Goal: Task Accomplishment & Management: Manage account settings

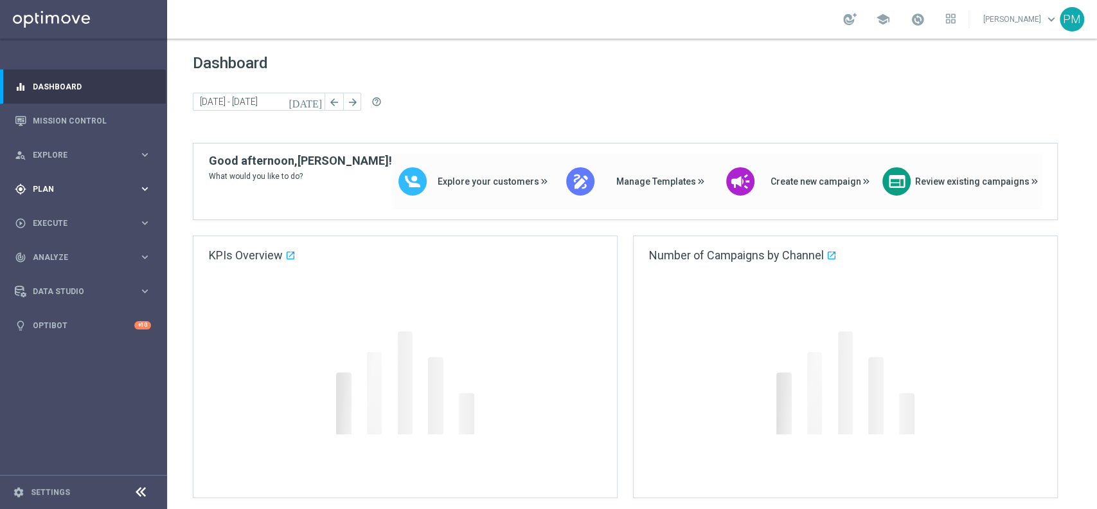
click at [66, 186] on span "Plan" at bounding box center [86, 189] width 106 height 8
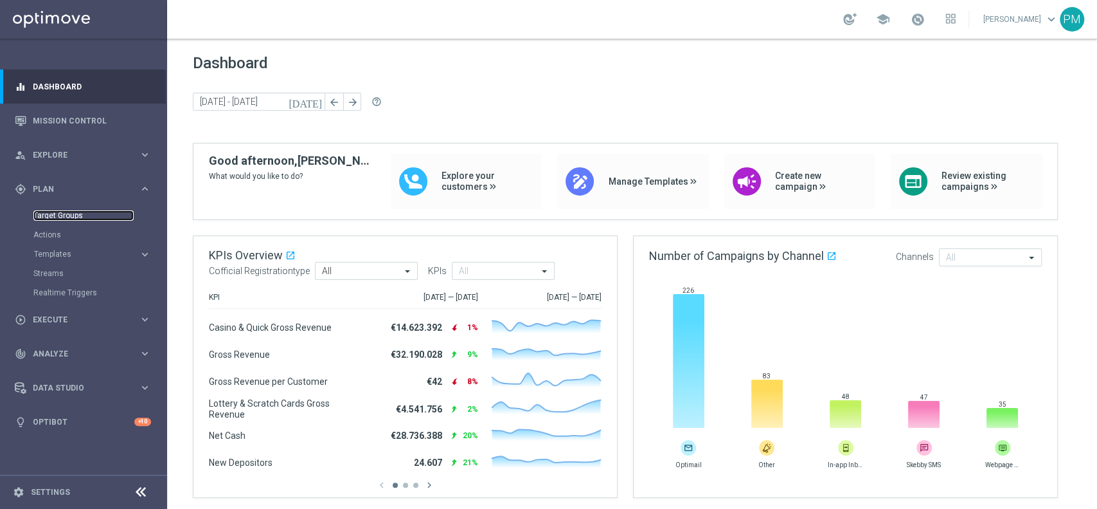
click at [70, 215] on link "Target Groups" at bounding box center [83, 215] width 100 height 10
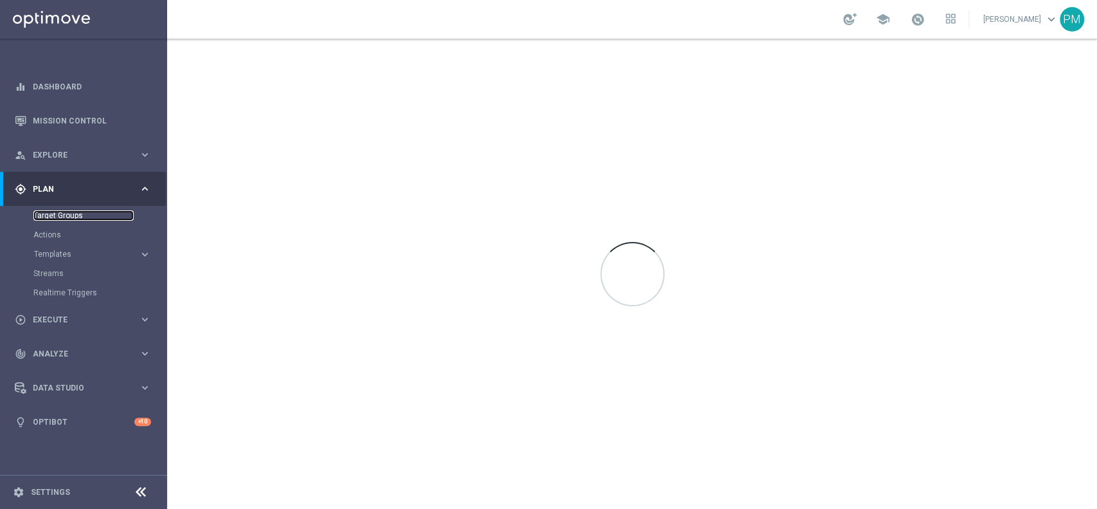
click at [70, 215] on link "Target Groups" at bounding box center [83, 215] width 100 height 10
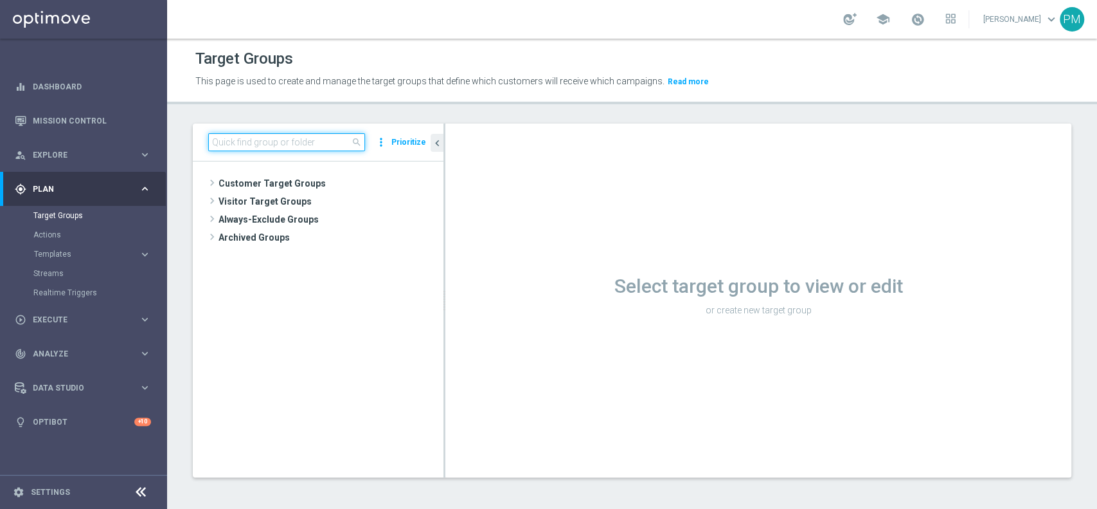
drag, startPoint x: 70, startPoint y: 215, endPoint x: 264, endPoint y: 143, distance: 207.3
click at [264, 143] on input at bounding box center [286, 142] width 157 height 18
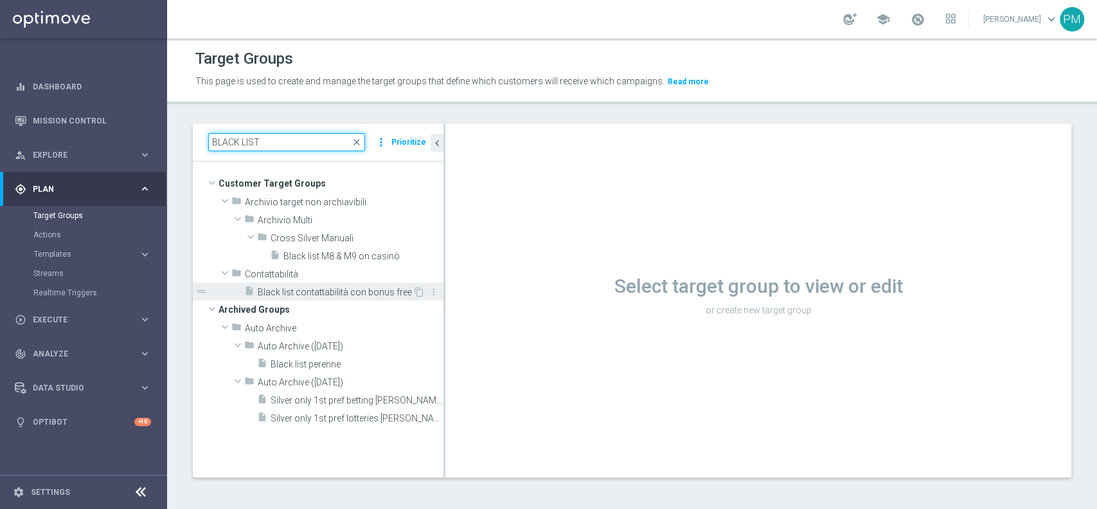
type input "BLACK LIST"
click at [335, 287] on span "Black list contattabilità con bonus free" at bounding box center [335, 292] width 155 height 11
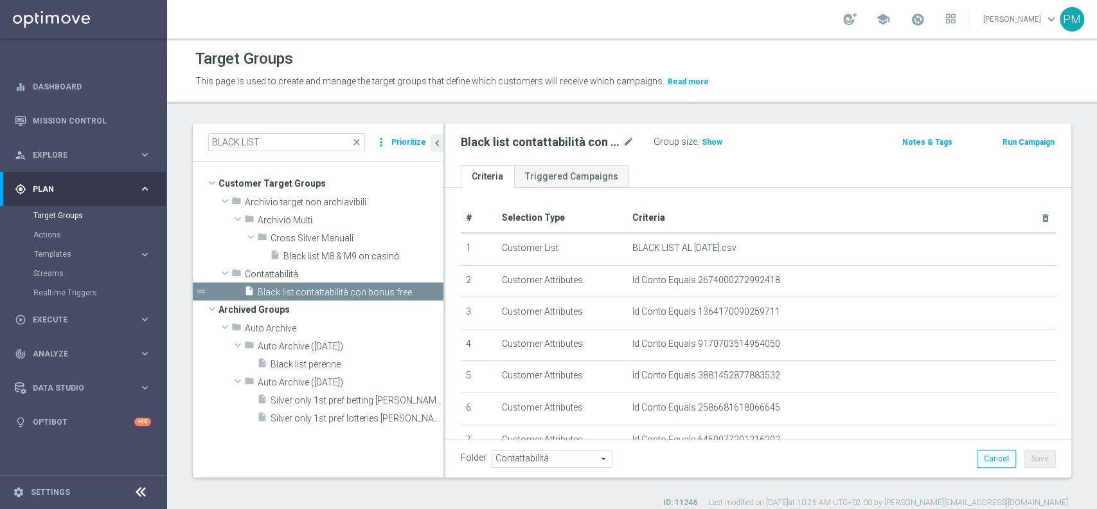
drag, startPoint x: 715, startPoint y: 140, endPoint x: 725, endPoint y: 146, distance: 11.8
click at [715, 140] on span "Show" at bounding box center [712, 142] width 21 height 9
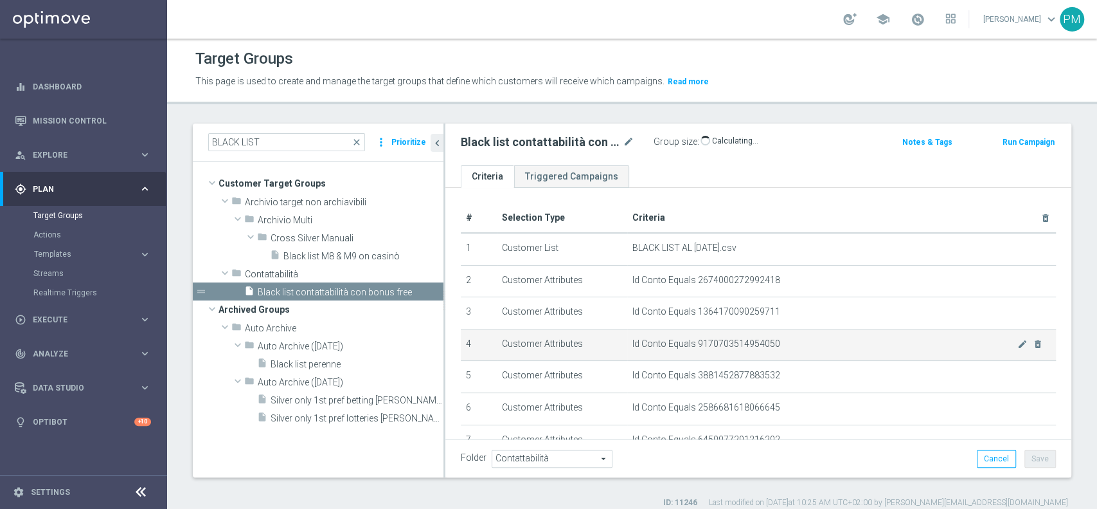
scroll to position [530, 0]
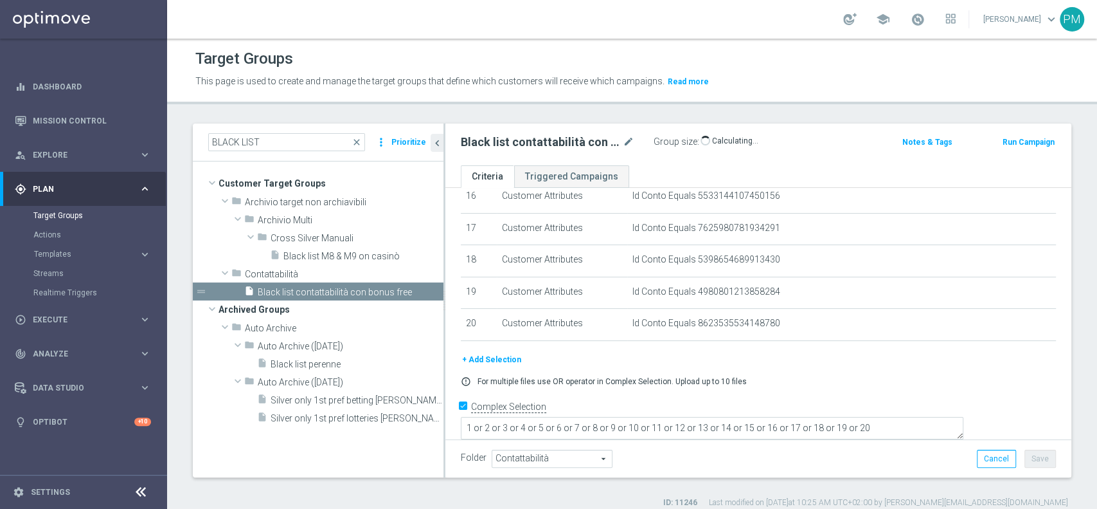
click at [494, 359] on button "+ Add Selection" at bounding box center [492, 359] width 62 height 14
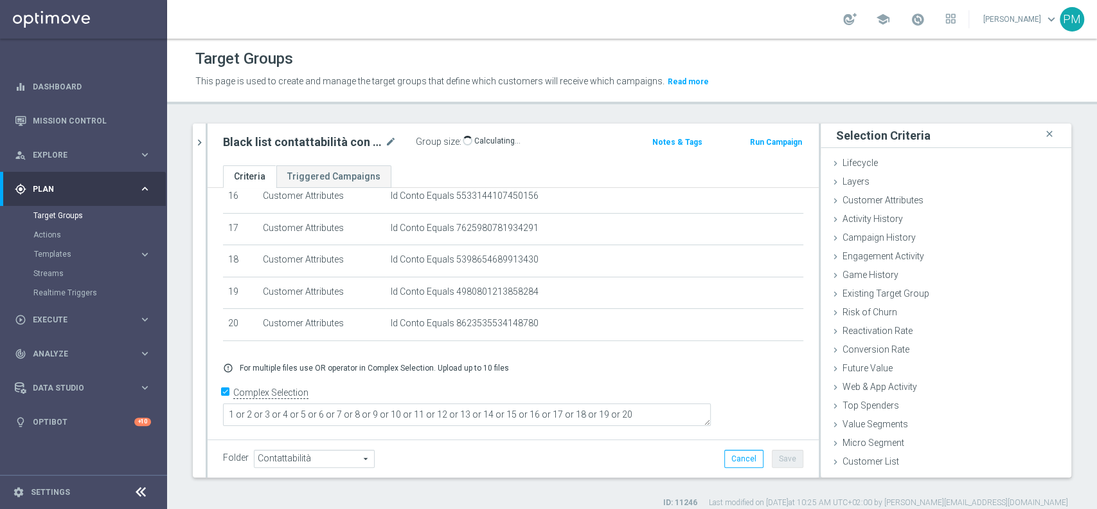
scroll to position [518, 0]
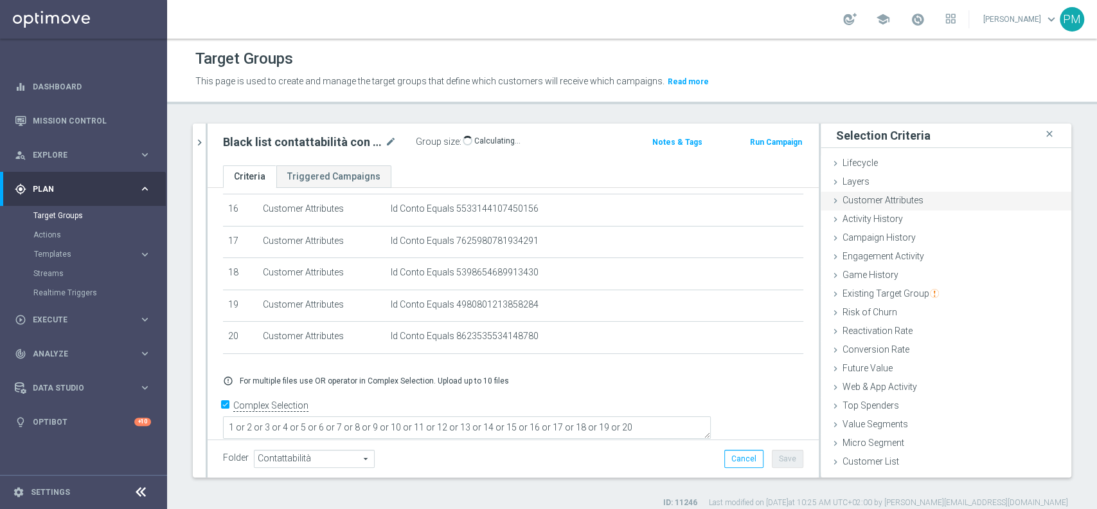
click at [822, 198] on div "Customer Attributes done" at bounding box center [946, 201] width 251 height 19
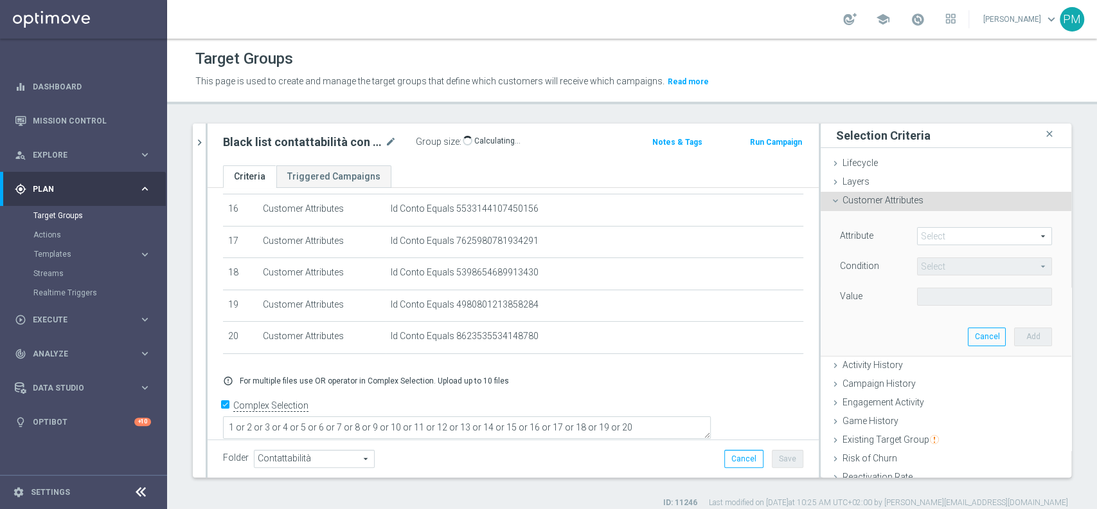
click at [822, 232] on span at bounding box center [985, 236] width 134 height 17
click at [0, 0] on input "search" at bounding box center [0, 0] width 0 height 0
type input "id con"
click at [822, 249] on label "Id Conto" at bounding box center [984, 255] width 135 height 17
type input "Id Conto"
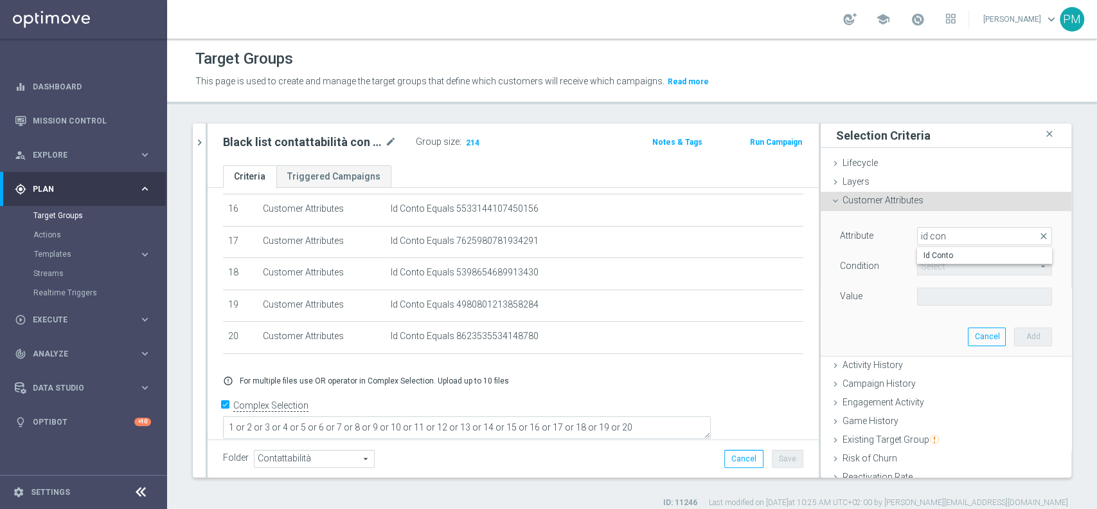
type input "Equals"
click at [822, 295] on input "text" at bounding box center [984, 296] width 135 height 18
paste input "2682544627307915"
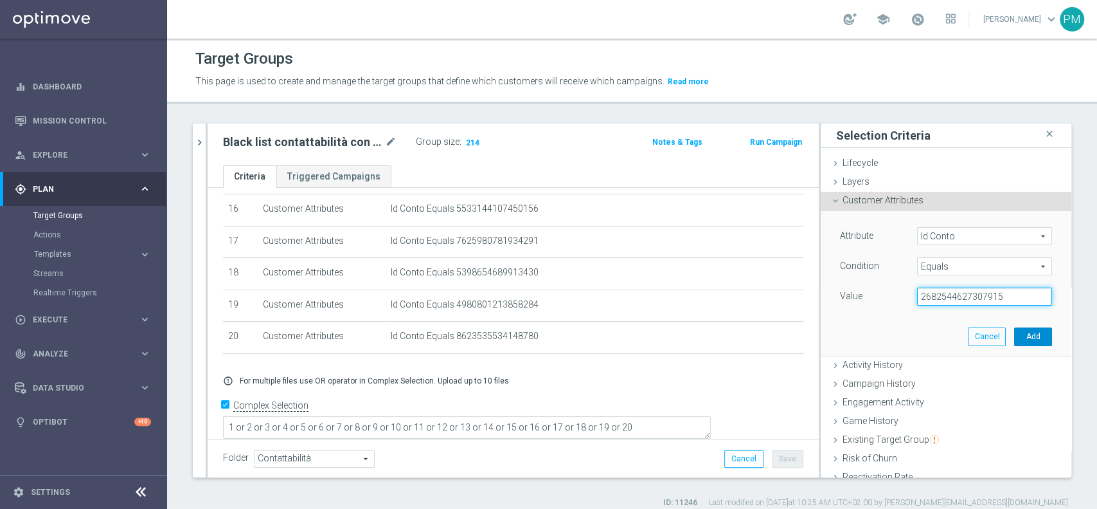
type input "2682544627307915"
click at [822, 333] on button "Add" at bounding box center [1034, 336] width 38 height 18
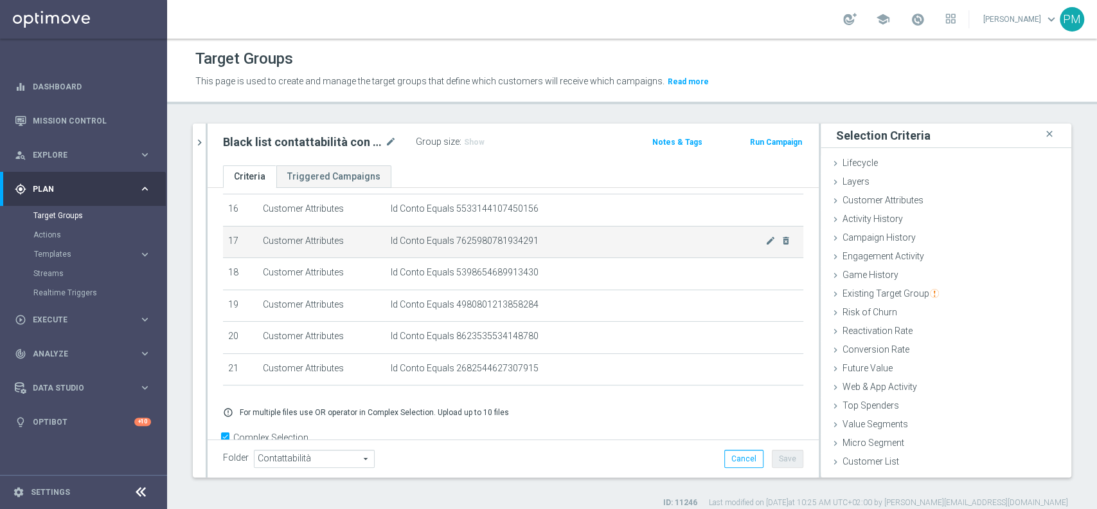
scroll to position [550, 0]
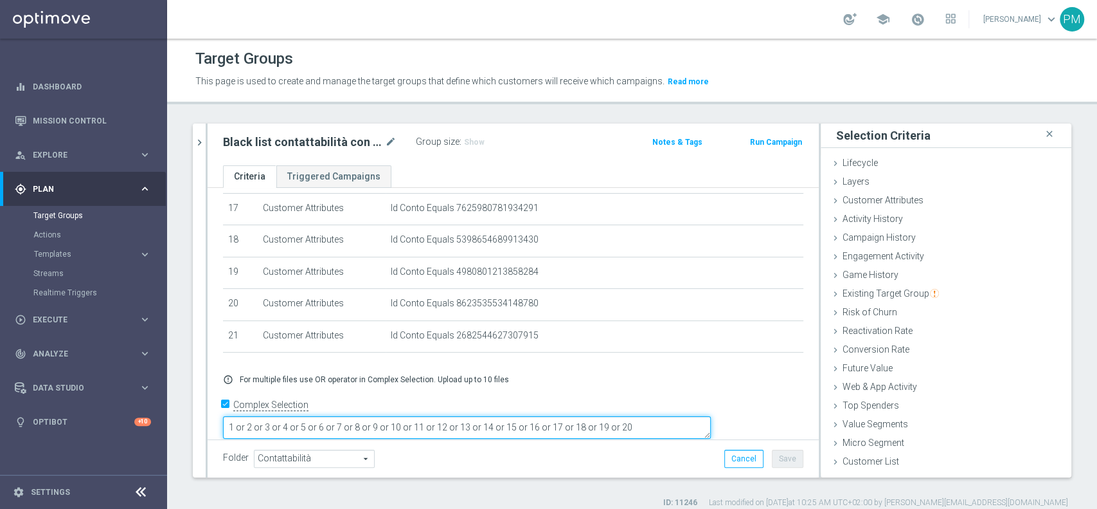
click at [711, 381] on textarea "1 or 2 or 3 or 4 or 5 or 6 or 7 or 8 or 9 or 10 or 11 or 12 or 13 or 14 or 15 o…" at bounding box center [467, 427] width 488 height 23
type textarea "1 or 2 or 3 or 4 or 5 or 6 or 7 or 8 or 9 or 10 or 11 or 12 or 13 or 14 or 15 o…"
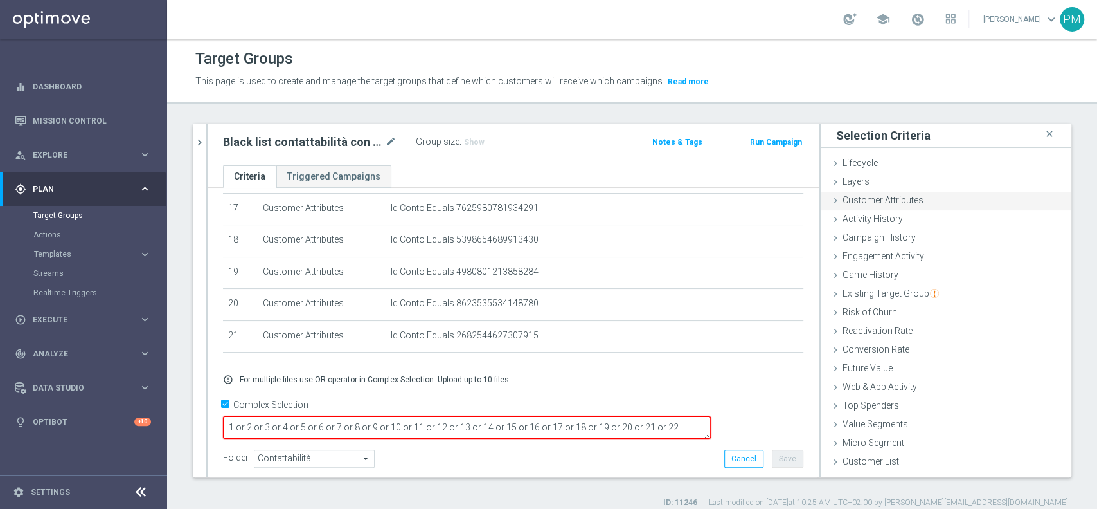
click at [822, 200] on div "Customer Attributes done selection saved" at bounding box center [946, 201] width 251 height 19
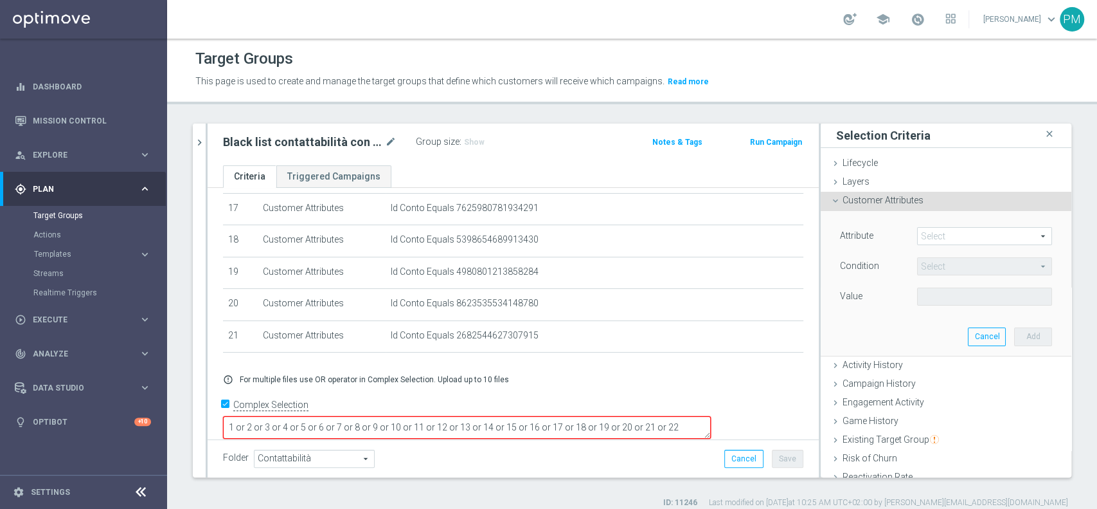
click at [822, 239] on span at bounding box center [985, 236] width 134 height 17
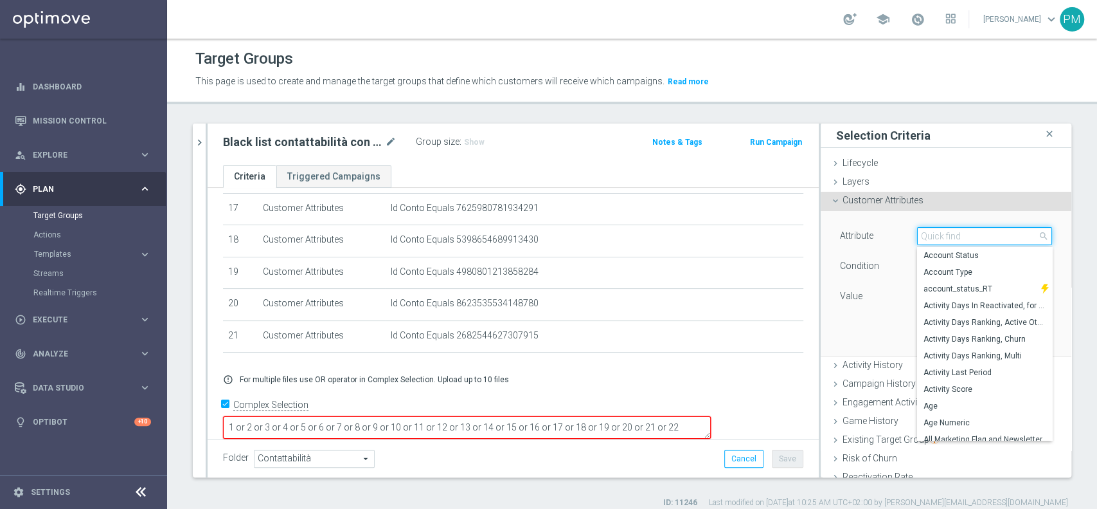
click at [822, 239] on input "search" at bounding box center [984, 236] width 135 height 18
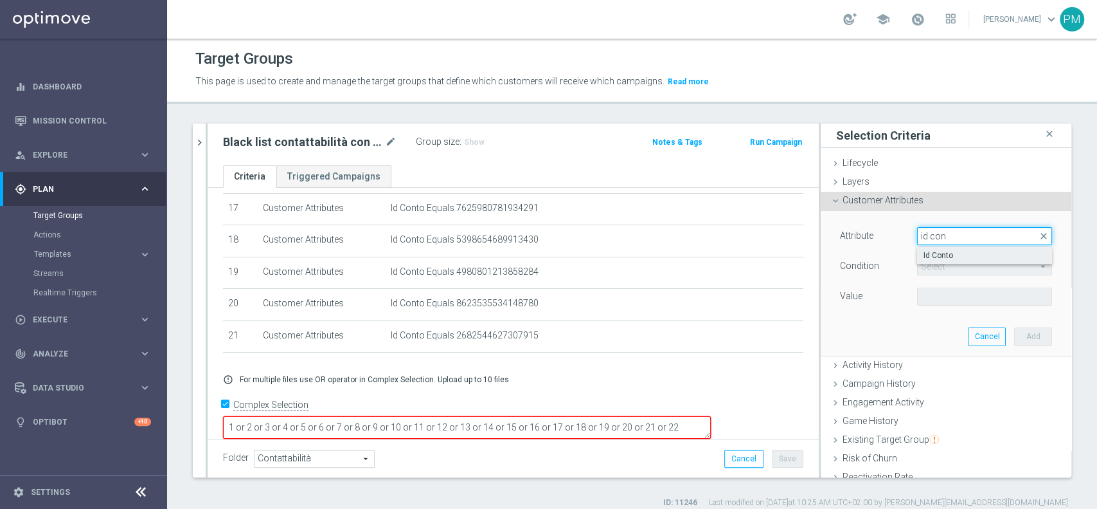
type input "id con"
drag, startPoint x: 933, startPoint y: 254, endPoint x: 923, endPoint y: 233, distance: 23.6
click at [822, 253] on span "Id Conto" at bounding box center [985, 255] width 122 height 10
type input "Id Conto"
type input "Equals"
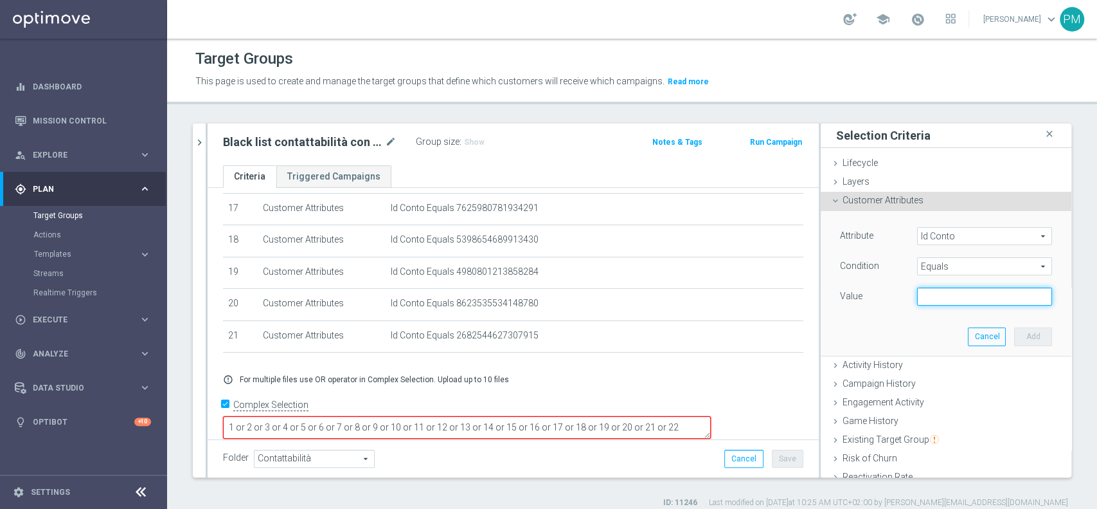
click at [822, 300] on input "text" at bounding box center [984, 296] width 135 height 18
paste input "5632718903860793"
type input "5632718903860793"
click at [822, 334] on button "Add" at bounding box center [1034, 336] width 38 height 18
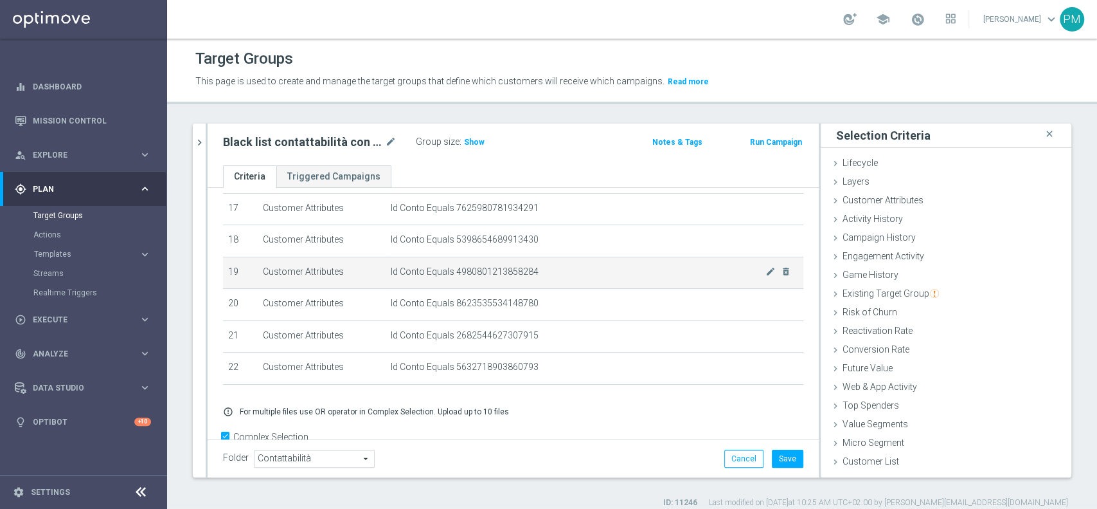
scroll to position [581, 0]
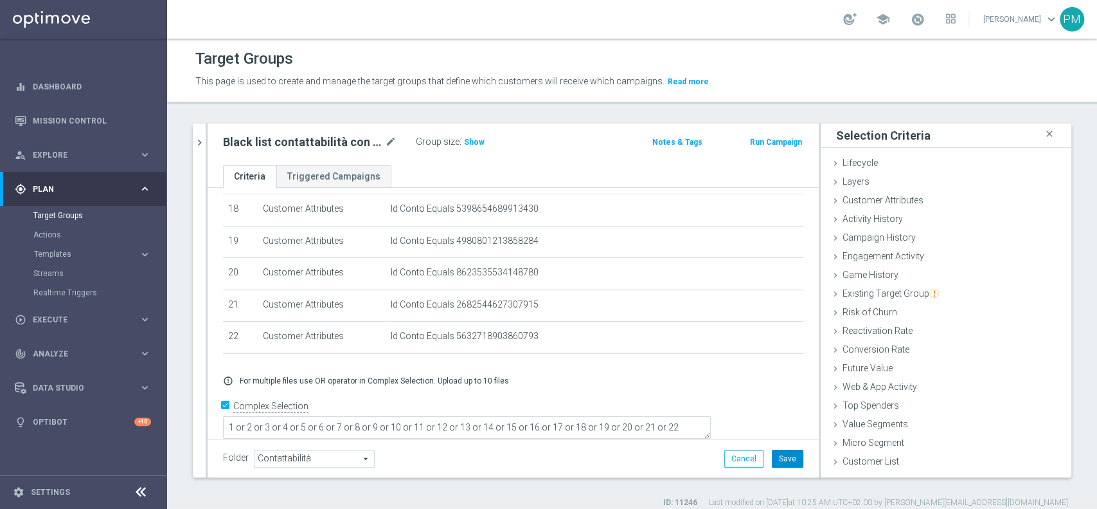
click at [772, 381] on button "Save" at bounding box center [788, 458] width 32 height 18
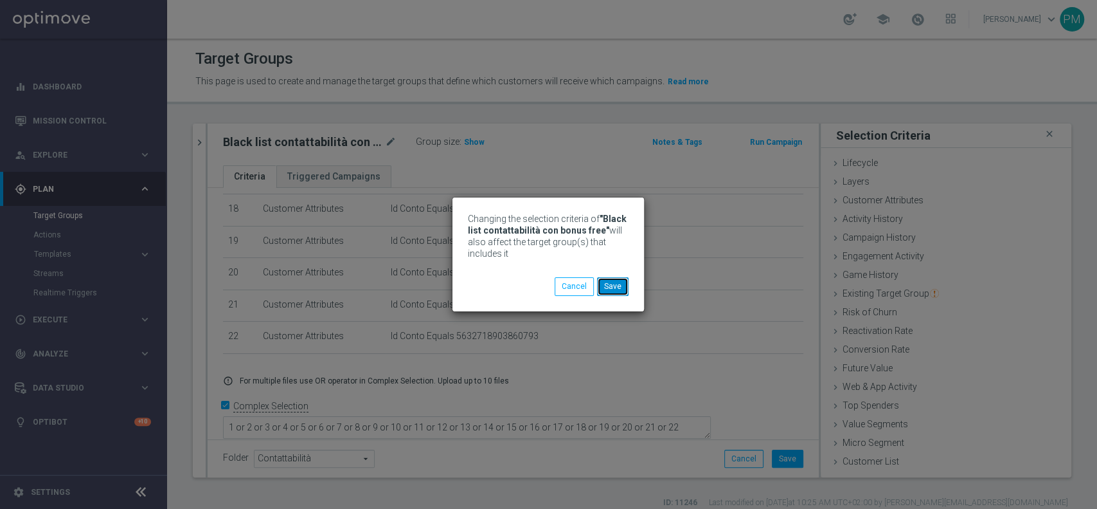
click at [612, 285] on button "Save" at bounding box center [613, 286] width 32 height 18
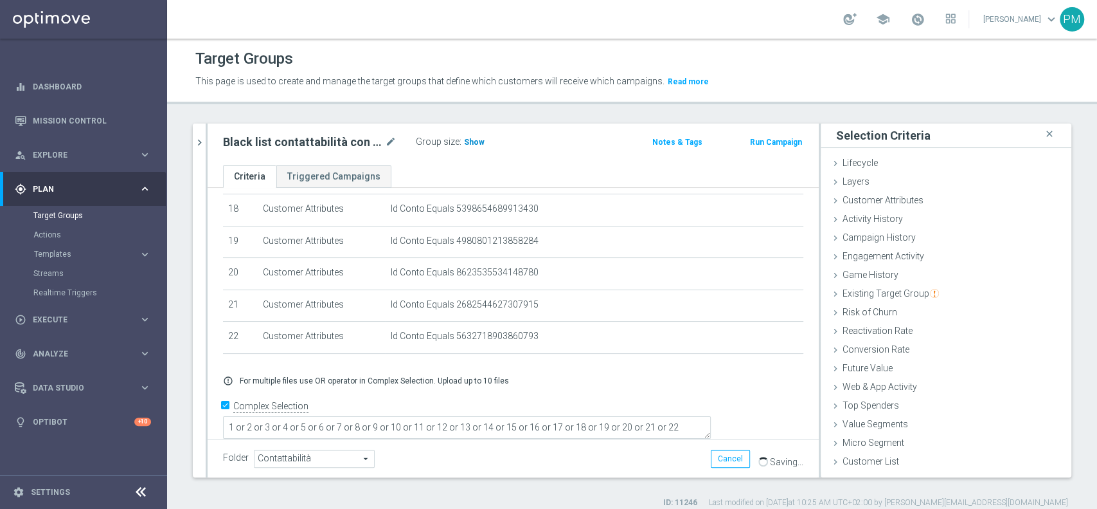
click at [476, 138] on span "Show" at bounding box center [474, 142] width 21 height 9
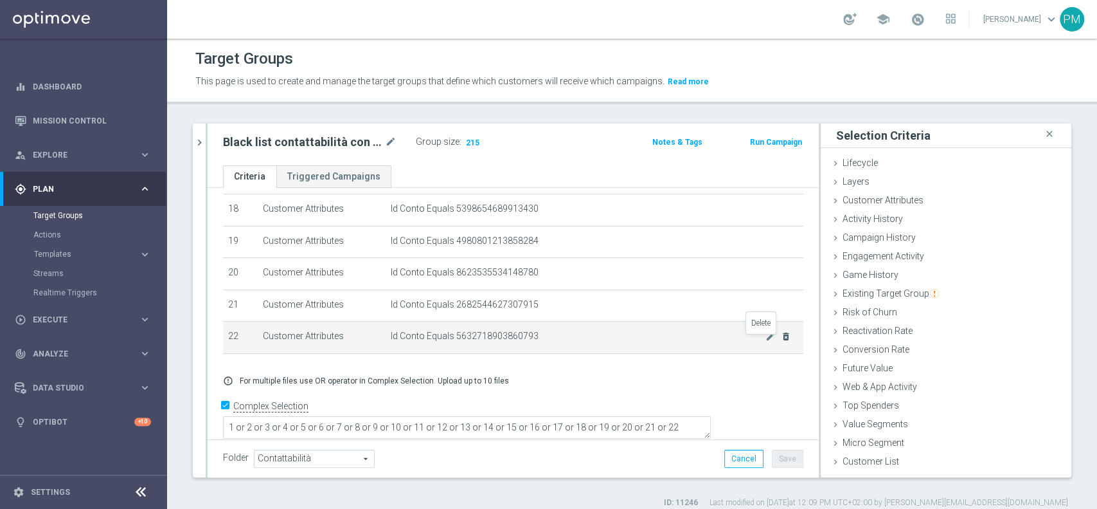
click at [781, 341] on icon "delete_forever" at bounding box center [786, 336] width 10 height 10
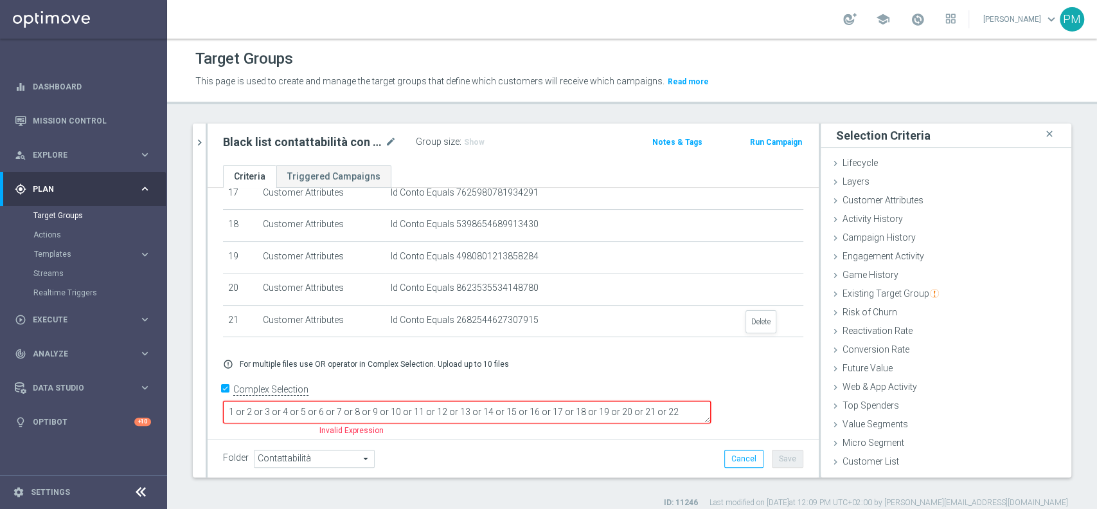
scroll to position [550, 0]
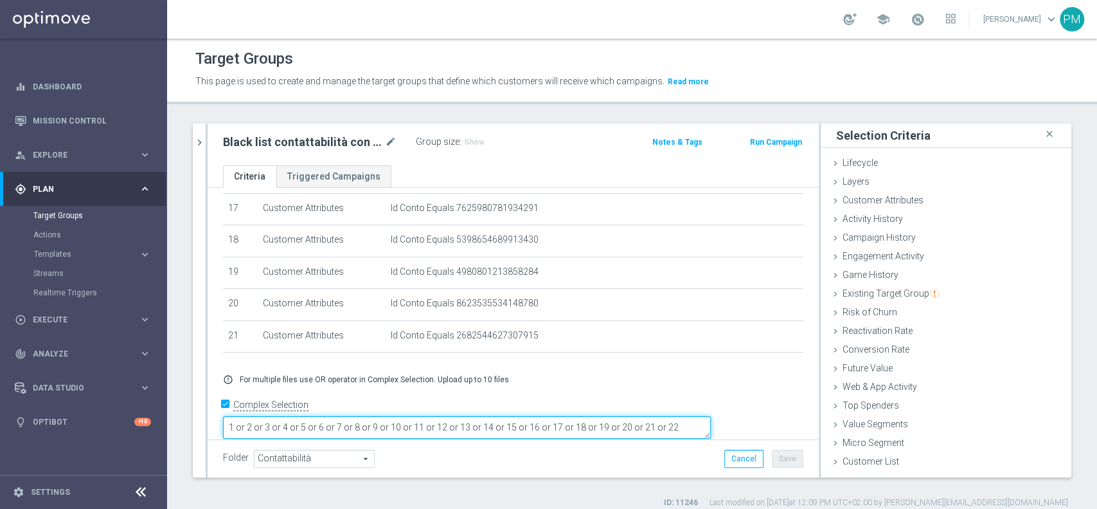
click at [711, 381] on textarea "1 or 2 or 3 or 4 or 5 or 6 or 7 or 8 or 9 or 10 or 11 or 12 or 13 or 14 or 15 o…" at bounding box center [467, 427] width 488 height 23
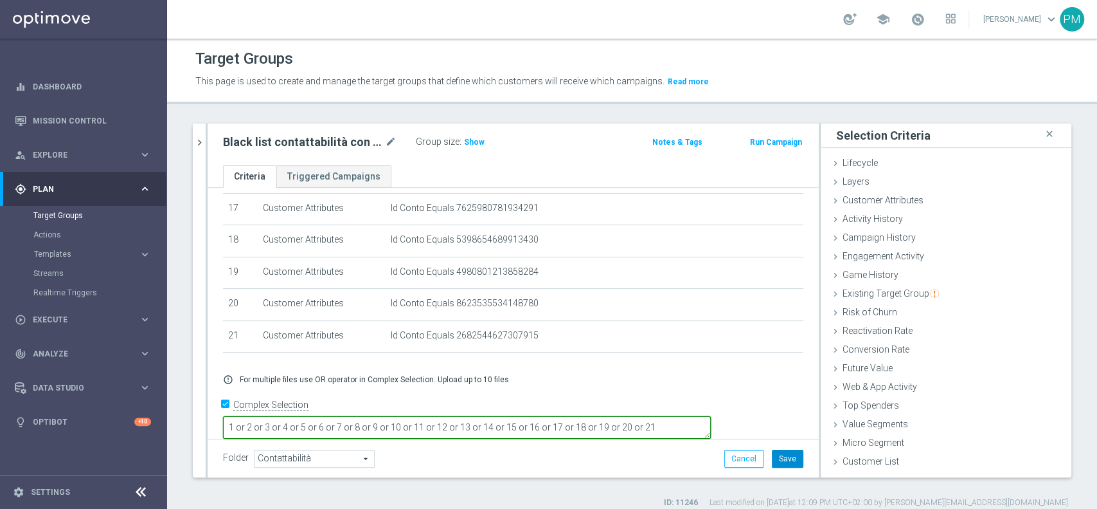
type textarea "1 or 2 or 3 or 4 or 5 or 6 or 7 or 8 or 9 or 10 or 11 or 12 or 13 or 14 or 15 o…"
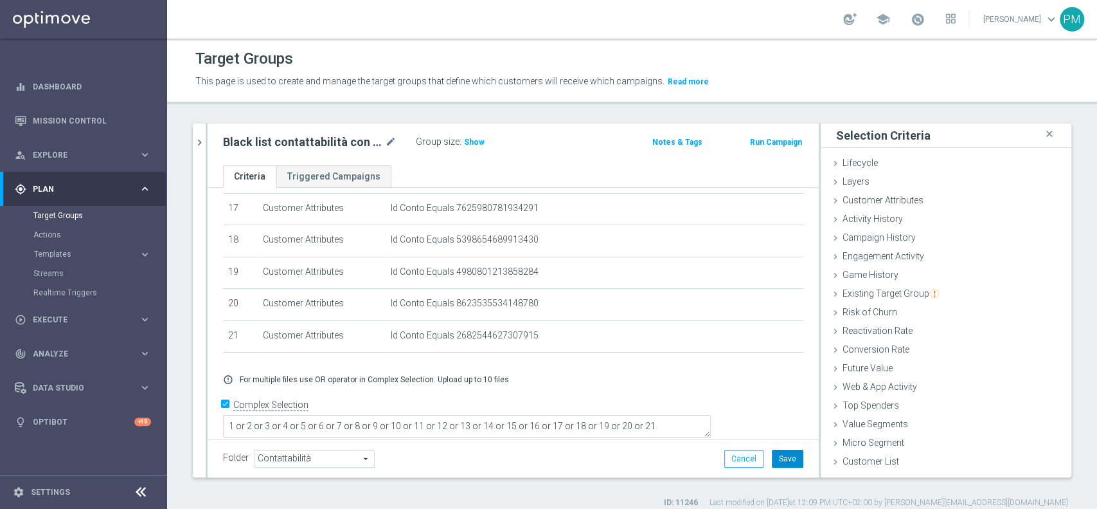
click at [776, 381] on button "Save" at bounding box center [788, 458] width 32 height 18
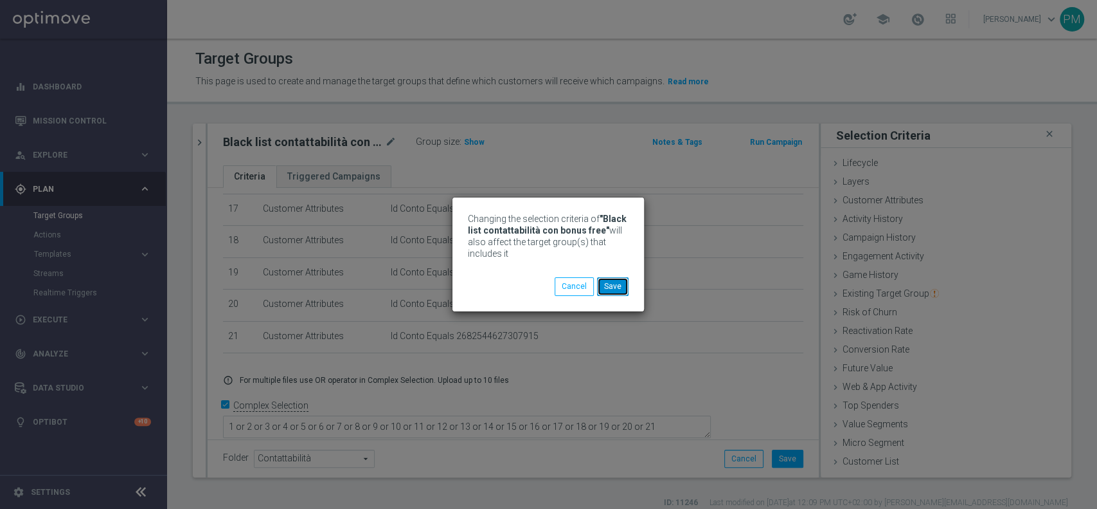
click at [608, 285] on button "Save" at bounding box center [613, 286] width 32 height 18
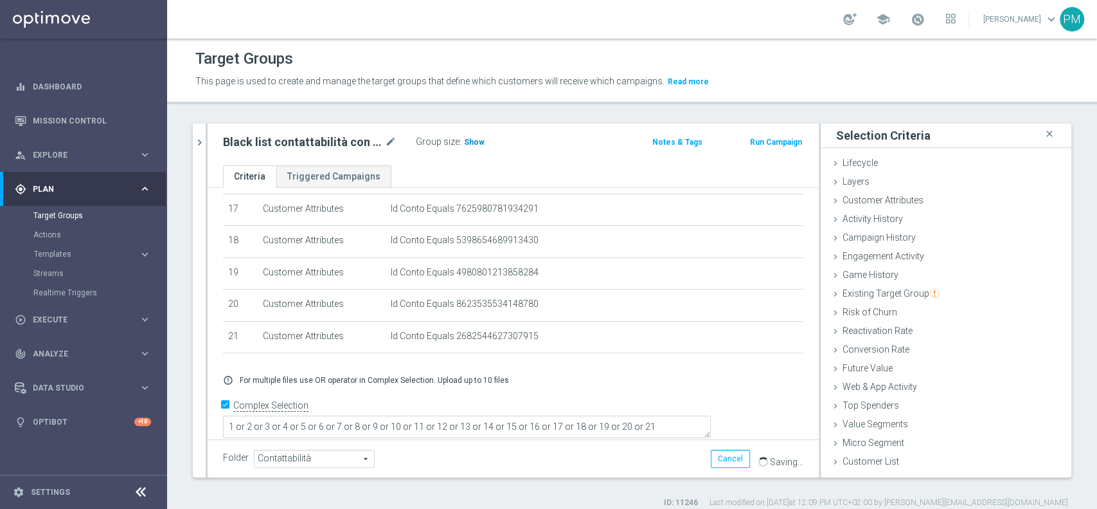
click at [474, 141] on span "Show" at bounding box center [474, 142] width 21 height 9
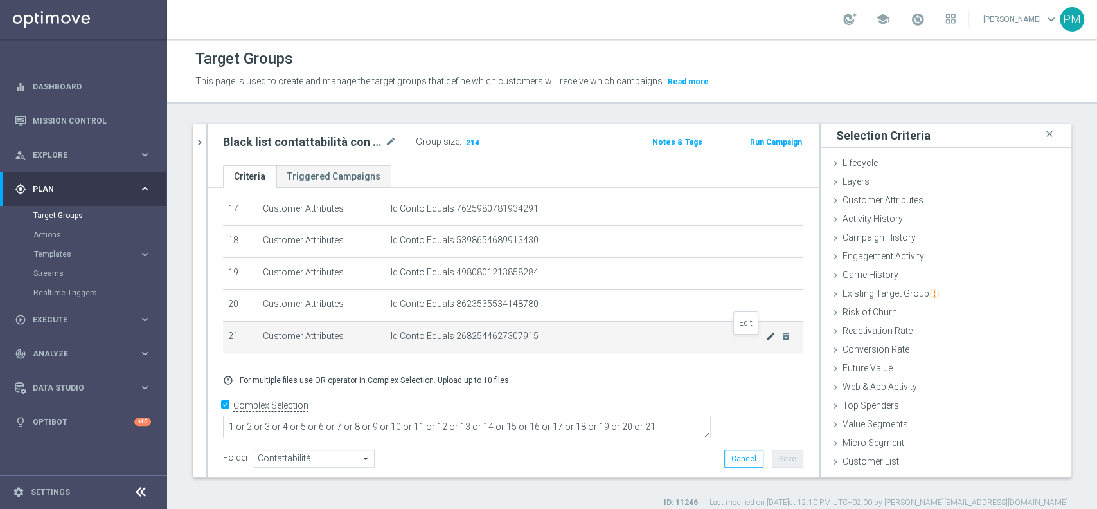
click at [766, 341] on icon "mode_edit" at bounding box center [771, 336] width 10 height 10
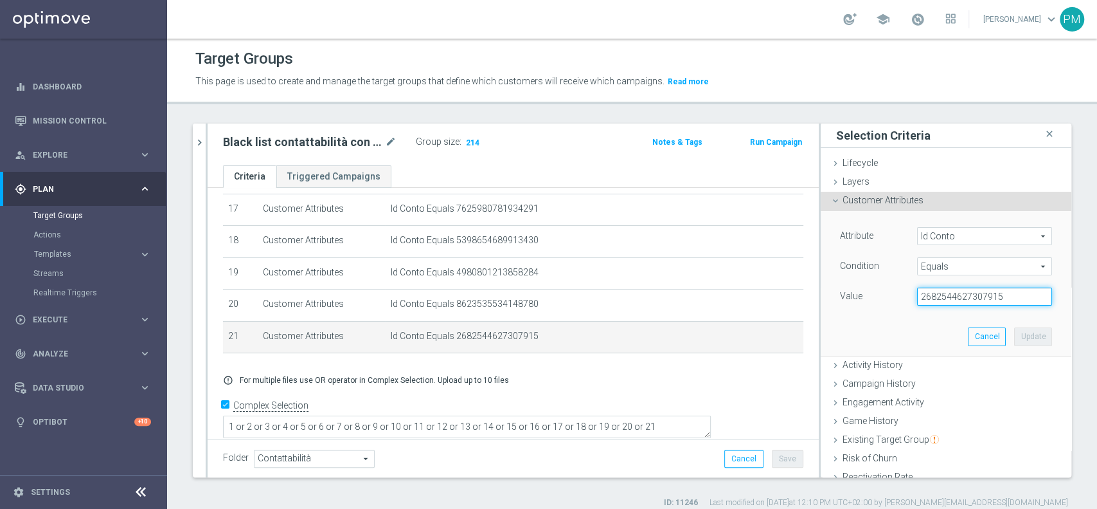
click at [822, 291] on input "2682544627307915" at bounding box center [984, 296] width 135 height 18
paste input "5632718903860793"
type input "5632718903860793"
click at [822, 332] on button "Update" at bounding box center [1034, 336] width 38 height 18
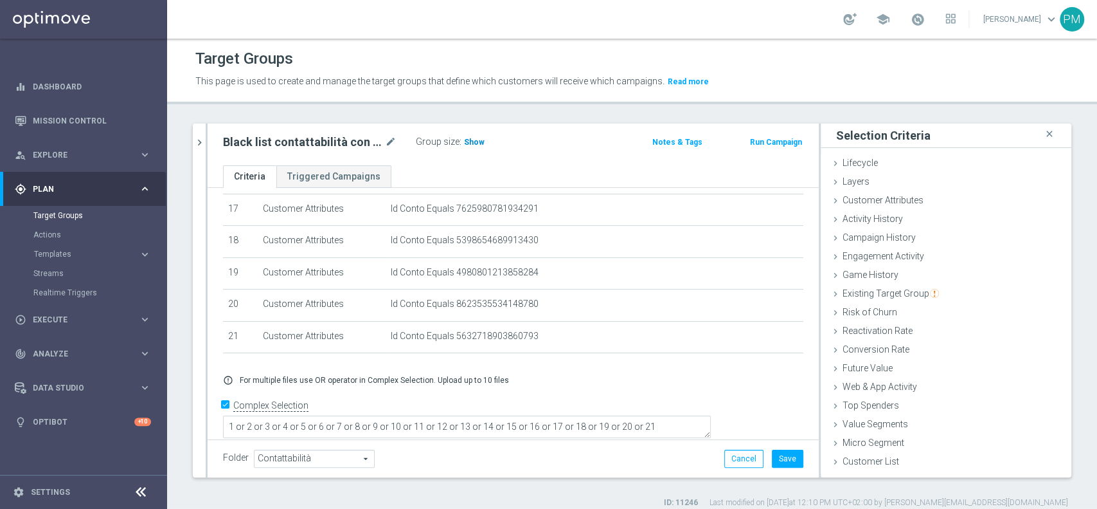
click at [478, 136] on h3 "Show" at bounding box center [474, 142] width 23 height 14
click at [772, 381] on button "Save" at bounding box center [788, 458] width 32 height 18
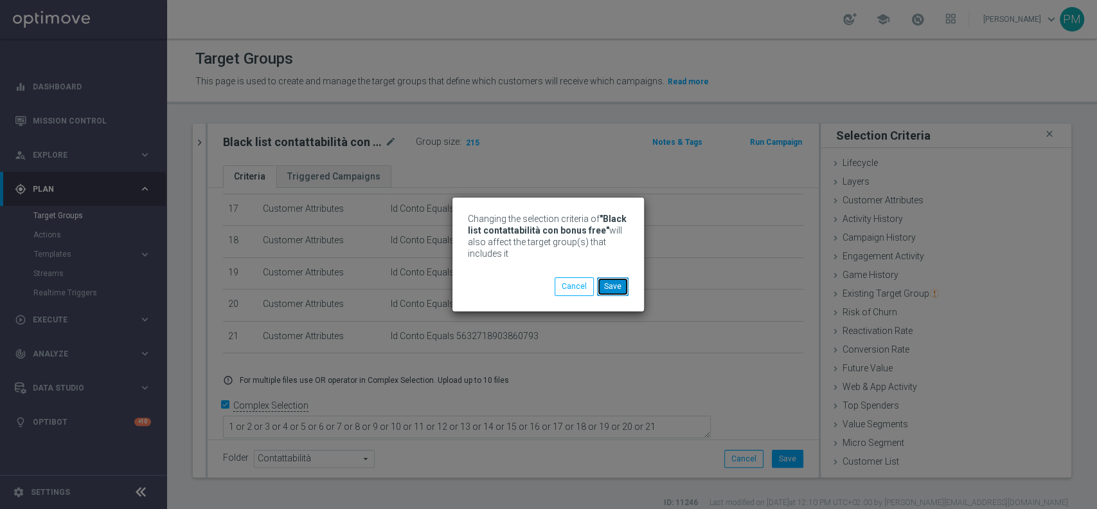
click at [609, 281] on button "Save" at bounding box center [613, 286] width 32 height 18
